Goal: Task Accomplishment & Management: Manage account settings

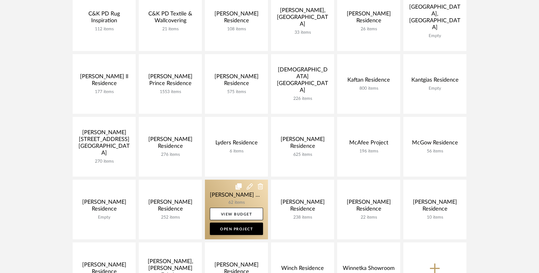
scroll to position [273, 0]
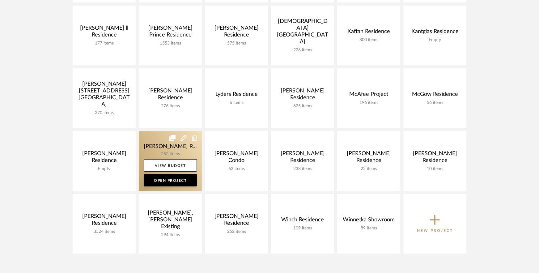
click at [146, 147] on link at bounding box center [170, 161] width 63 height 60
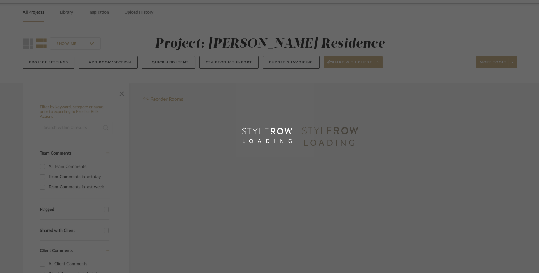
scroll to position [0, 0]
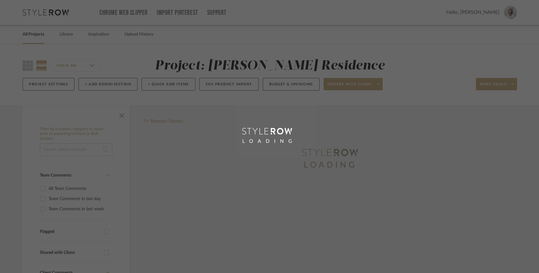
click at [151, 136] on div "LOADING" at bounding box center [269, 136] width 539 height 273
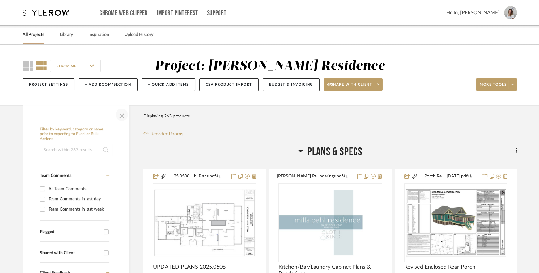
drag, startPoint x: 124, startPoint y: 117, endPoint x: 144, endPoint y: 121, distance: 20.8
click at [124, 117] on span "button" at bounding box center [121, 114] width 15 height 15
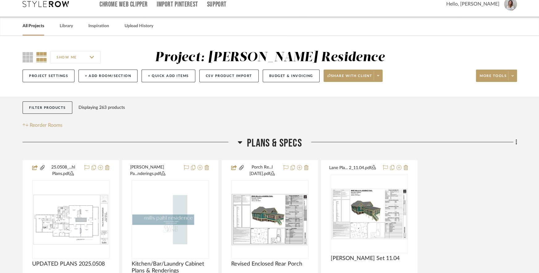
scroll to position [13, 0]
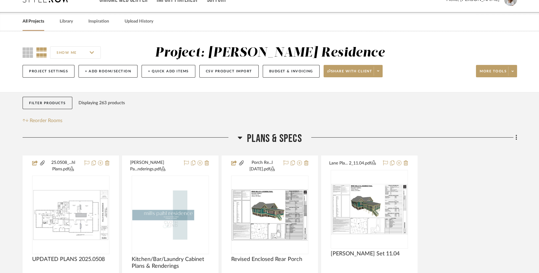
click at [267, 141] on span "Plans & Specs" at bounding box center [274, 138] width 55 height 13
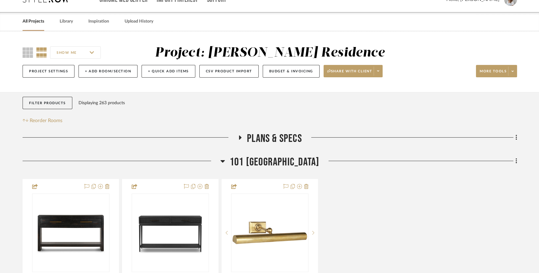
scroll to position [34, 0]
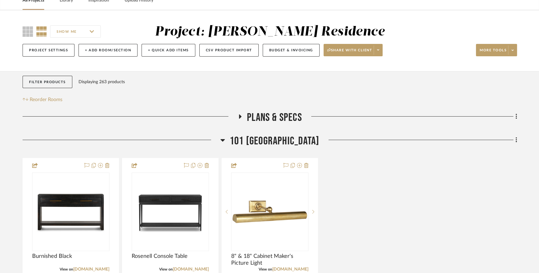
click at [267, 141] on span "101 [GEOGRAPHIC_DATA]" at bounding box center [275, 140] width 90 height 13
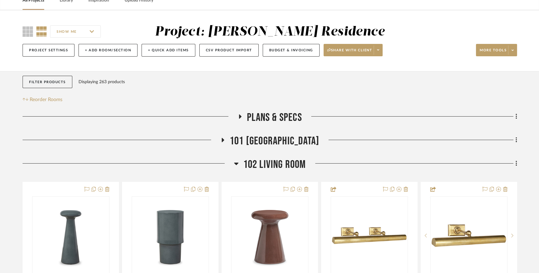
click at [267, 141] on span "101 [GEOGRAPHIC_DATA]" at bounding box center [275, 140] width 90 height 13
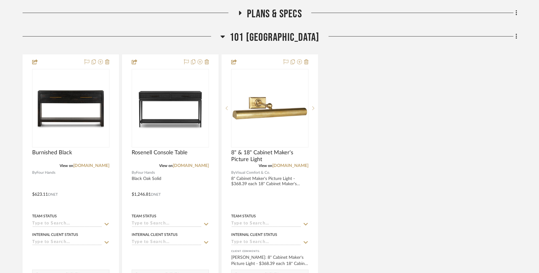
scroll to position [142, 0]
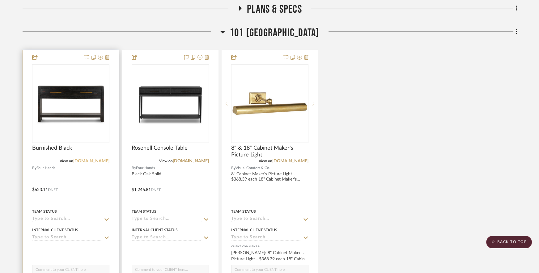
click at [89, 162] on link "[DOMAIN_NAME]" at bounding box center [91, 161] width 36 height 4
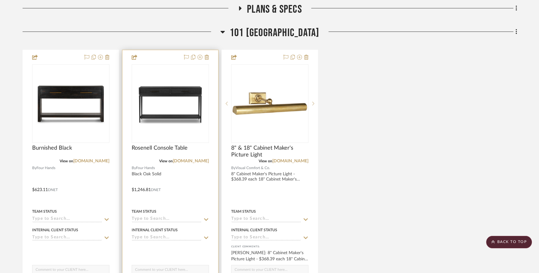
click at [184, 188] on div at bounding box center [170, 185] width 96 height 270
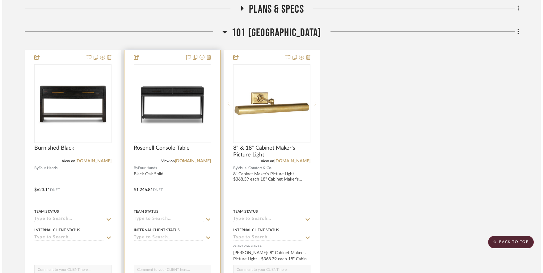
scroll to position [0, 0]
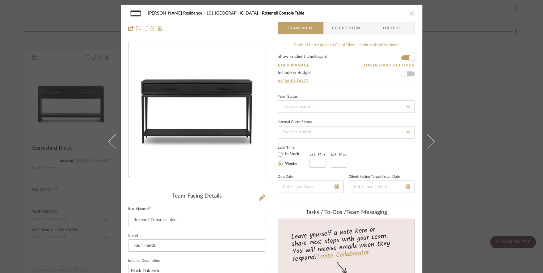
click at [409, 59] on span "button" at bounding box center [412, 58] width 6 height 6
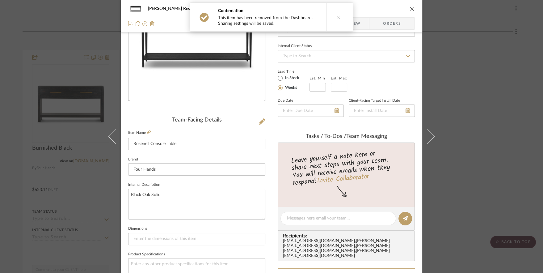
scroll to position [301, 0]
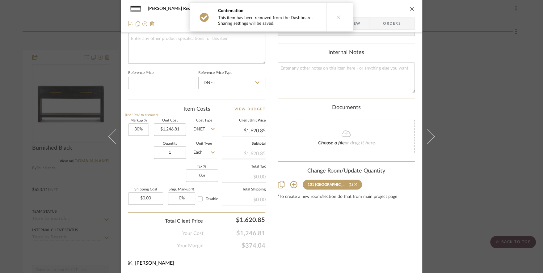
click at [354, 183] on icon at bounding box center [355, 184] width 3 height 3
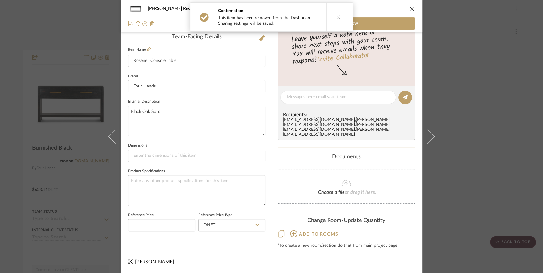
scroll to position [151, 0]
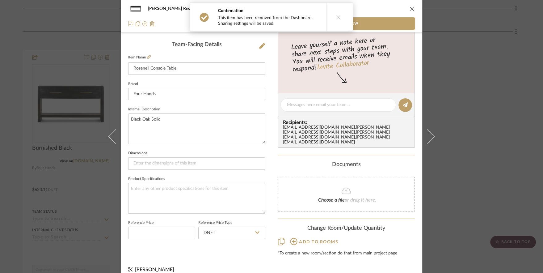
click at [476, 129] on div "[PERSON_NAME] Residence Products For Consideration Rosenell Console Table Team …" at bounding box center [271, 136] width 543 height 273
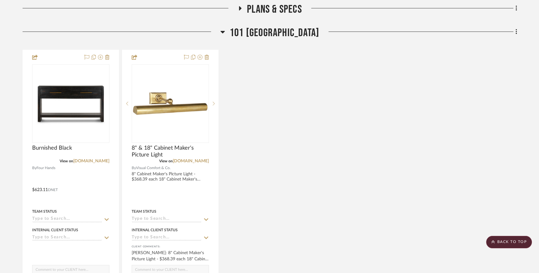
scroll to position [40, 0]
